Goal: Transaction & Acquisition: Book appointment/travel/reservation

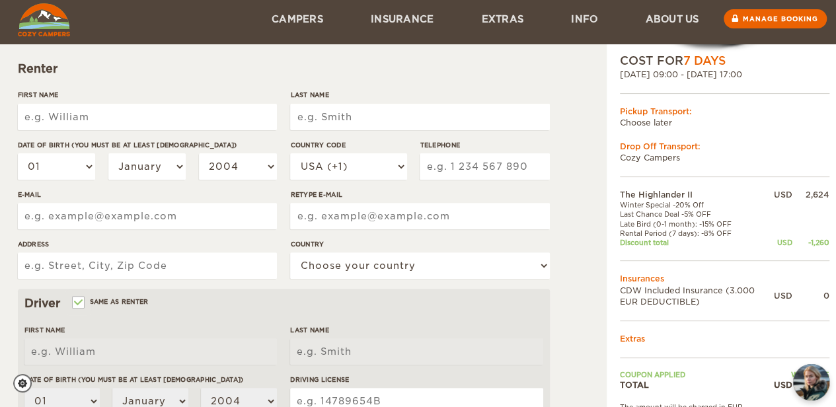
click at [65, 120] on input "First Name" at bounding box center [147, 117] width 259 height 26
type input "[PERSON_NAME]"
type input "Bjugan"
type input "6515641020"
type input "n_bjugan@hotmail.com"
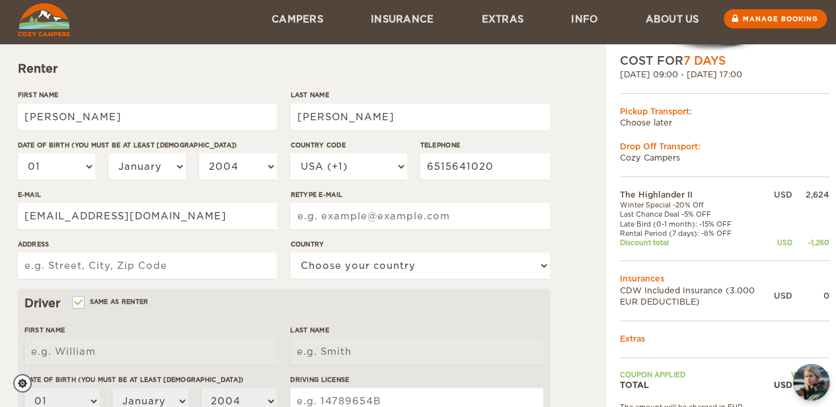
type input "n_bjugan@hotmail.com"
type input "PO Box 6501"
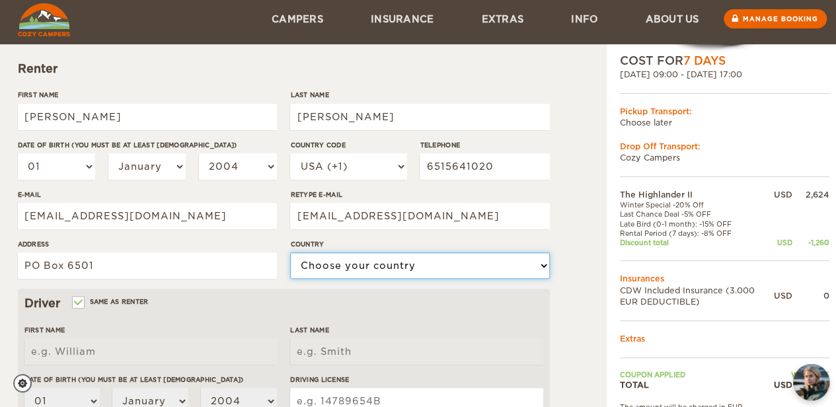
select select "222"
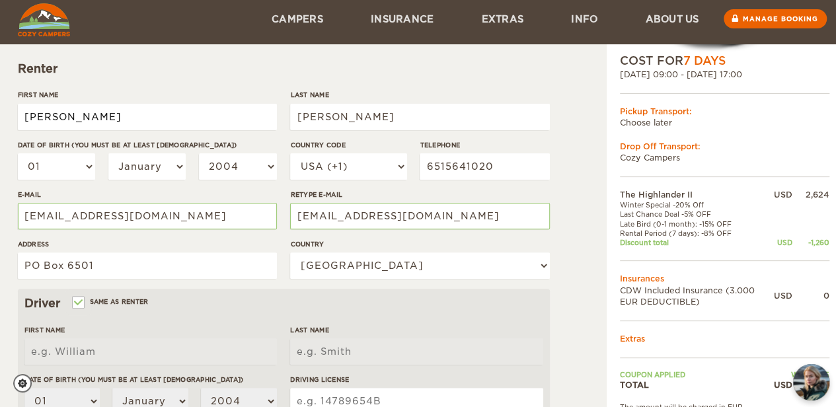
type input "[PERSON_NAME]"
type input "Bjugan"
click at [58, 161] on select "01 02 03 04 05 06 07 08 09 10 11 12 13 14 15 16 17 18 19 20 21 22 23 24 25 26 2…" at bounding box center [57, 166] width 78 height 26
select select "04"
click at [18, 153] on select "01 02 03 04 05 06 07 08 09 10 11 12 13 14 15 16 17 18 19 20 21 22 23 24 25 26 2…" at bounding box center [57, 166] width 78 height 26
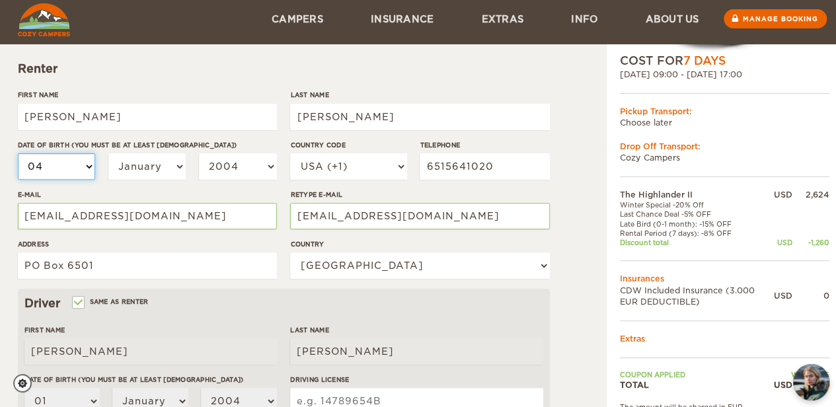
select select "04"
click at [59, 163] on select "01 02 03 04 05 06 07 08 09 10 11 12 13 14 15 16 17 18 19 20 21 22 23 24 25 26 2…" at bounding box center [57, 166] width 78 height 26
select select "09"
click at [18, 153] on select "01 02 03 04 05 06 07 08 09 10 11 12 13 14 15 16 17 18 19 20 21 22 23 24 25 26 2…" at bounding box center [57, 166] width 78 height 26
select select "09"
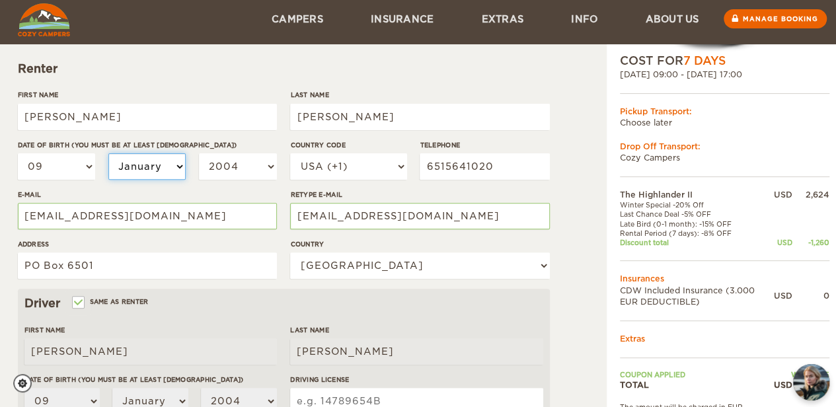
click at [143, 178] on select "January February March April May June July August September October November De…" at bounding box center [147, 166] width 78 height 26
select select "04"
click at [108, 153] on select "January February March April May June July August September October November De…" at bounding box center [147, 166] width 78 height 26
select select "04"
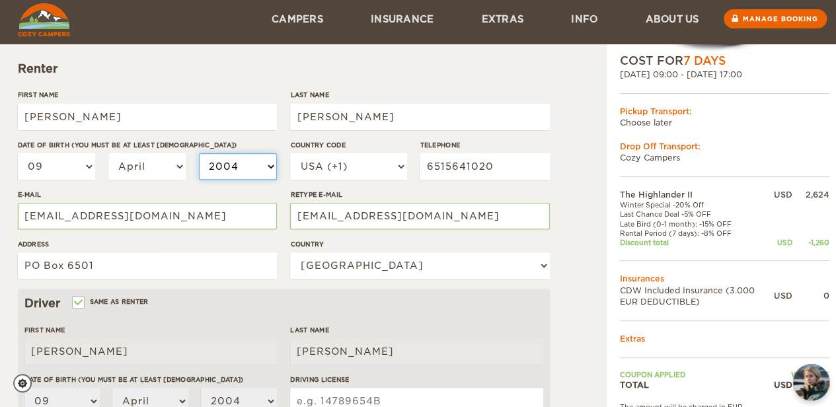
click at [219, 174] on select "2004 2003 2002 2001 2000 1999 1998 1997 1996 1995 1994 1993 1992 1991 1990 1989…" at bounding box center [238, 166] width 78 height 26
select select "1987"
click at [282, 144] on div "First Name Nicholas Last Name Bjugan Date of birth (You must be at least 20 yea…" at bounding box center [284, 189] width 532 height 199
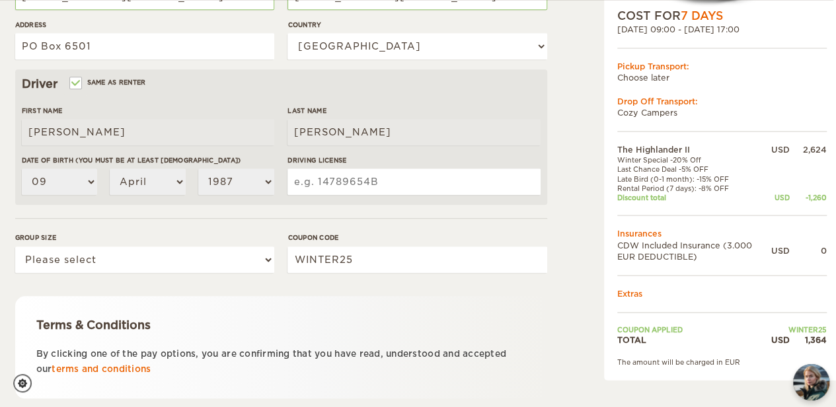
scroll to position [411, 3]
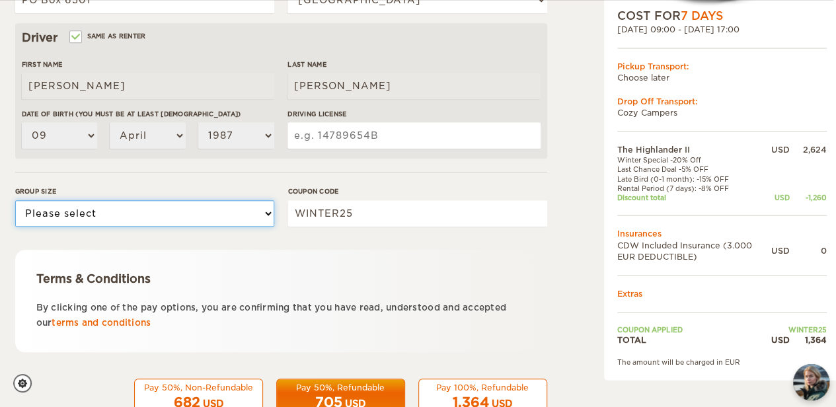
click at [245, 215] on select "Please select 1 2" at bounding box center [144, 213] width 259 height 26
select select "2"
click at [15, 200] on select "Please select 1 2" at bounding box center [144, 213] width 259 height 26
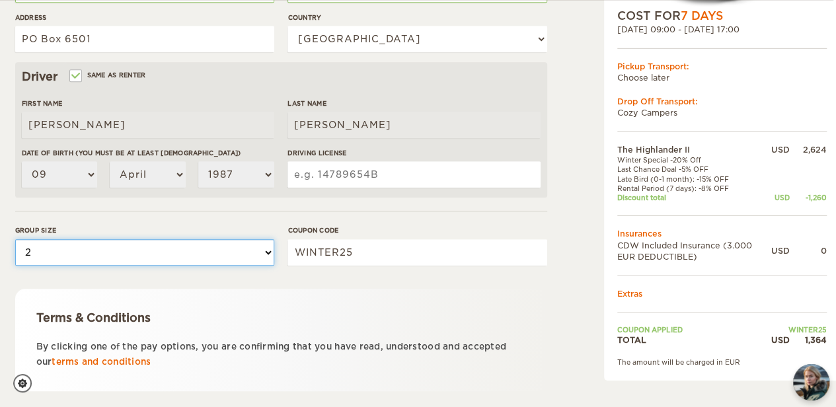
scroll to position [451, 3]
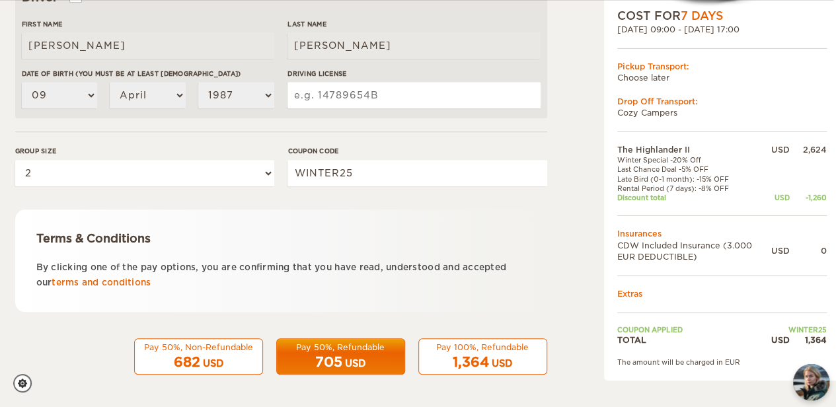
click at [361, 353] on div "705 USD" at bounding box center [341, 362] width 112 height 19
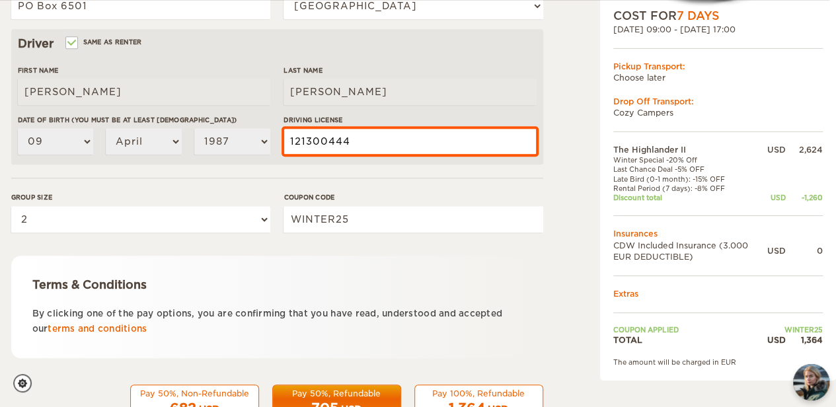
scroll to position [451, 7]
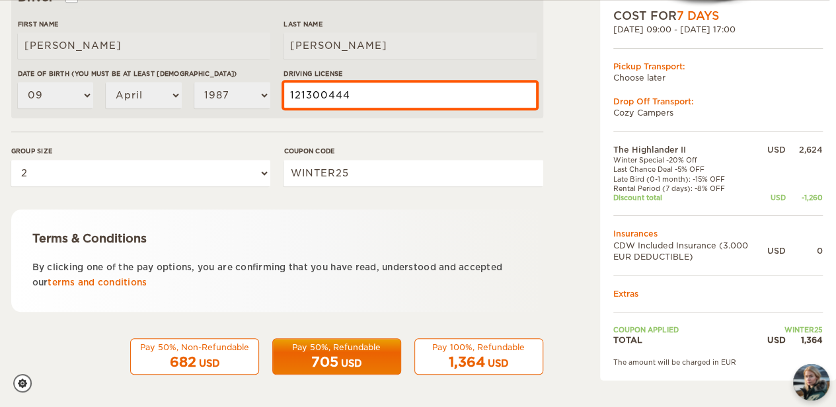
type input "121300444"
click at [334, 367] on span "705" at bounding box center [324, 362] width 27 height 16
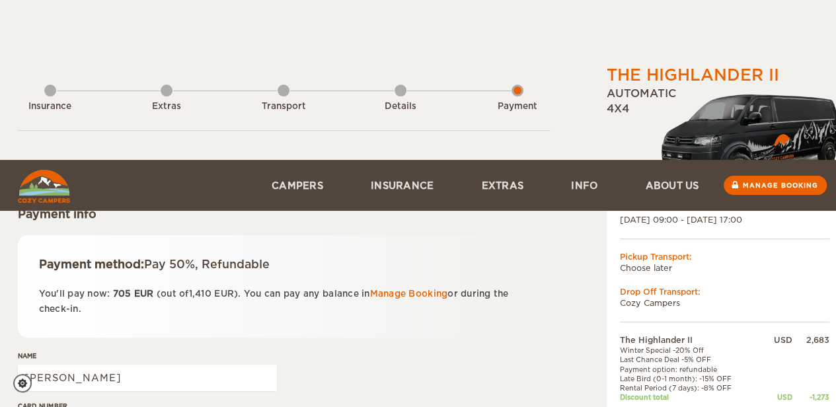
scroll to position [164, 7]
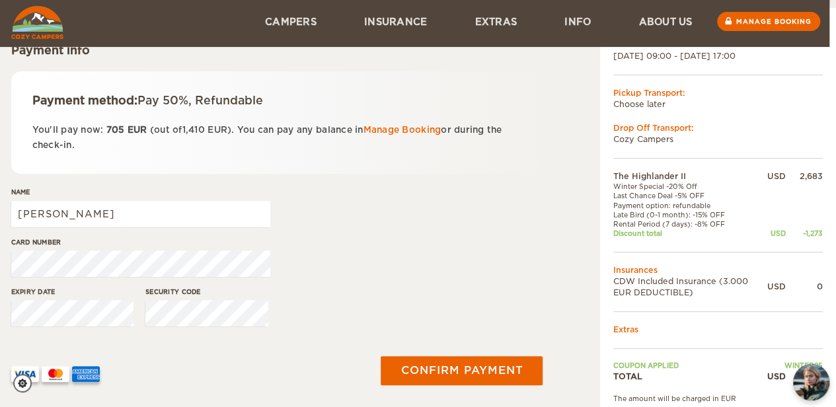
click at [324, 274] on div "Card number" at bounding box center [277, 262] width 532 height 50
click at [404, 224] on div "Name [PERSON_NAME]" at bounding box center [277, 212] width 532 height 50
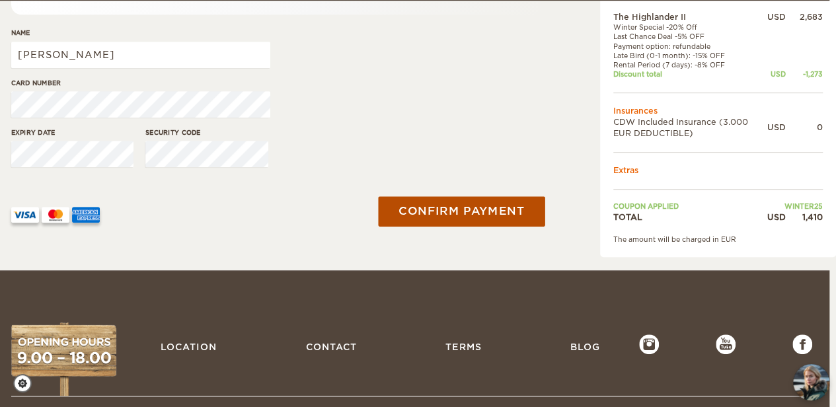
scroll to position [324, 7]
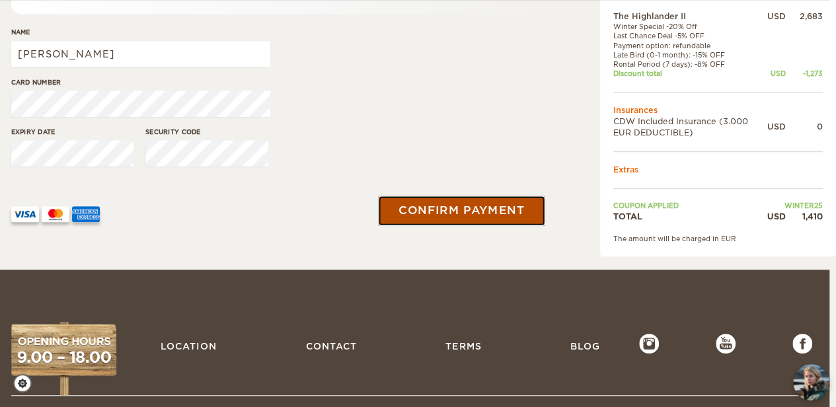
click at [471, 202] on button "Confirm payment" at bounding box center [462, 211] width 167 height 30
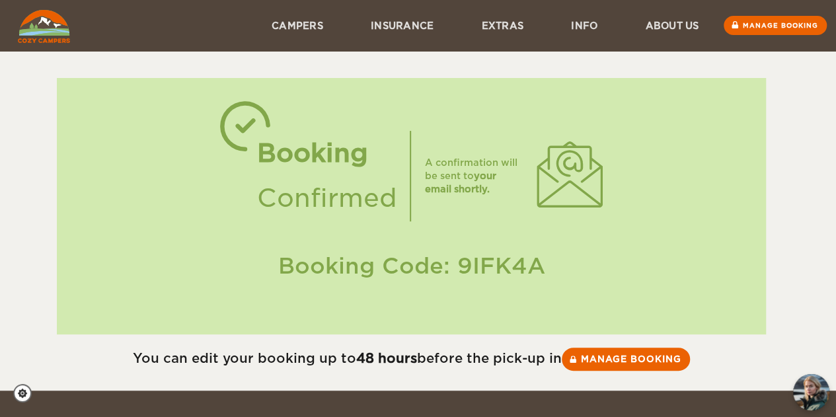
scroll to position [32, 0]
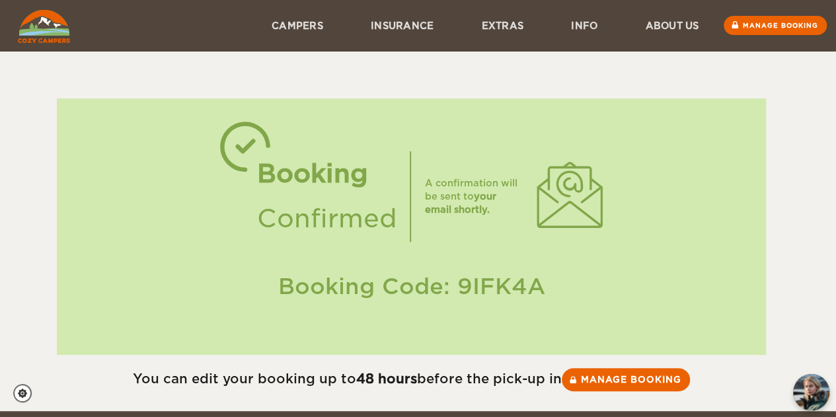
click at [797, 91] on div at bounding box center [412, 65] width 788 height 66
click at [644, 372] on link "Manage booking" at bounding box center [626, 379] width 132 height 24
